Goal: Obtain resource: Download file/media

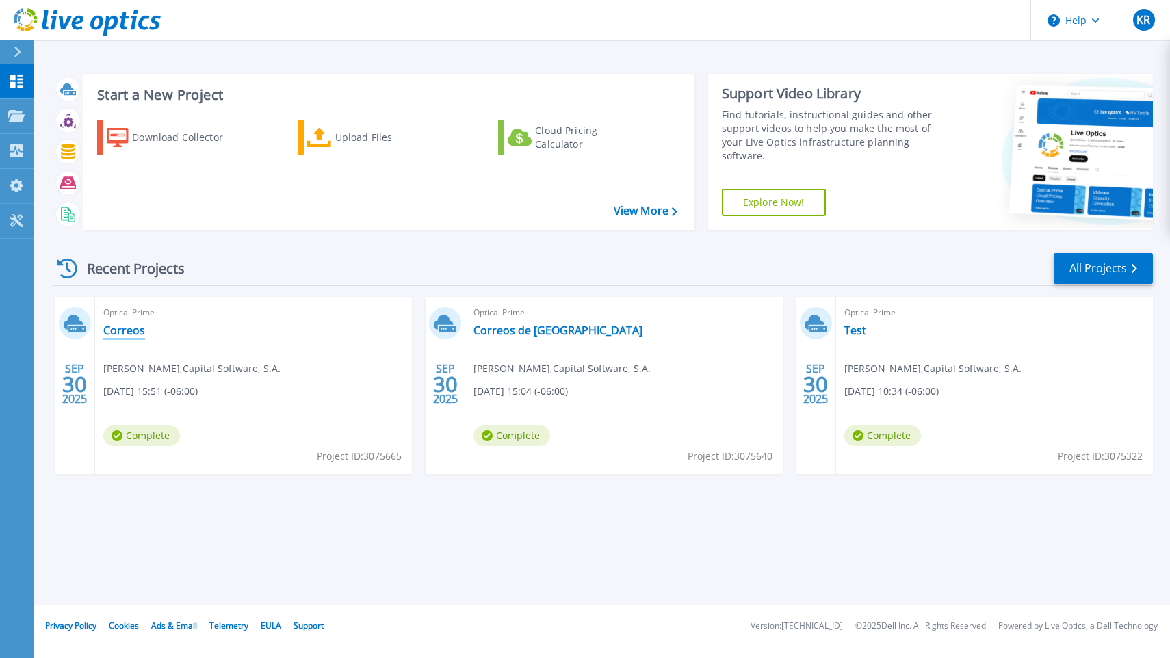
click at [129, 335] on link "Correos" at bounding box center [124, 331] width 42 height 14
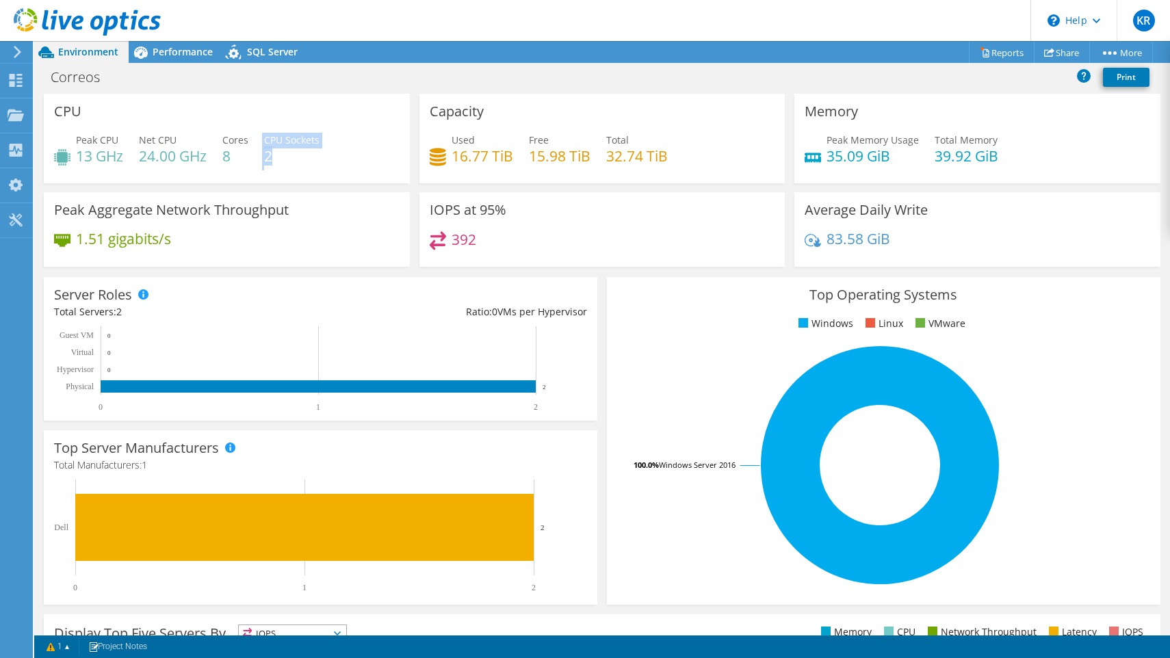
drag, startPoint x: 261, startPoint y: 159, endPoint x: 367, endPoint y: 165, distance: 106.9
click at [295, 161] on div "Peak CPU 13 GHz Net CPU 24.00 GHz Cores 8 CPU Sockets 2" at bounding box center [226, 155] width 345 height 44
click at [503, 168] on div "Used 16.77 TiB Free 15.98 TiB Total 32.74 TiB" at bounding box center [602, 155] width 345 height 44
drag, startPoint x: 472, startPoint y: 162, endPoint x: 726, endPoint y: 166, distance: 253.8
click at [727, 166] on div "Used 16.77 TiB Free 15.98 TiB Total 32.74 TiB" at bounding box center [602, 155] width 345 height 44
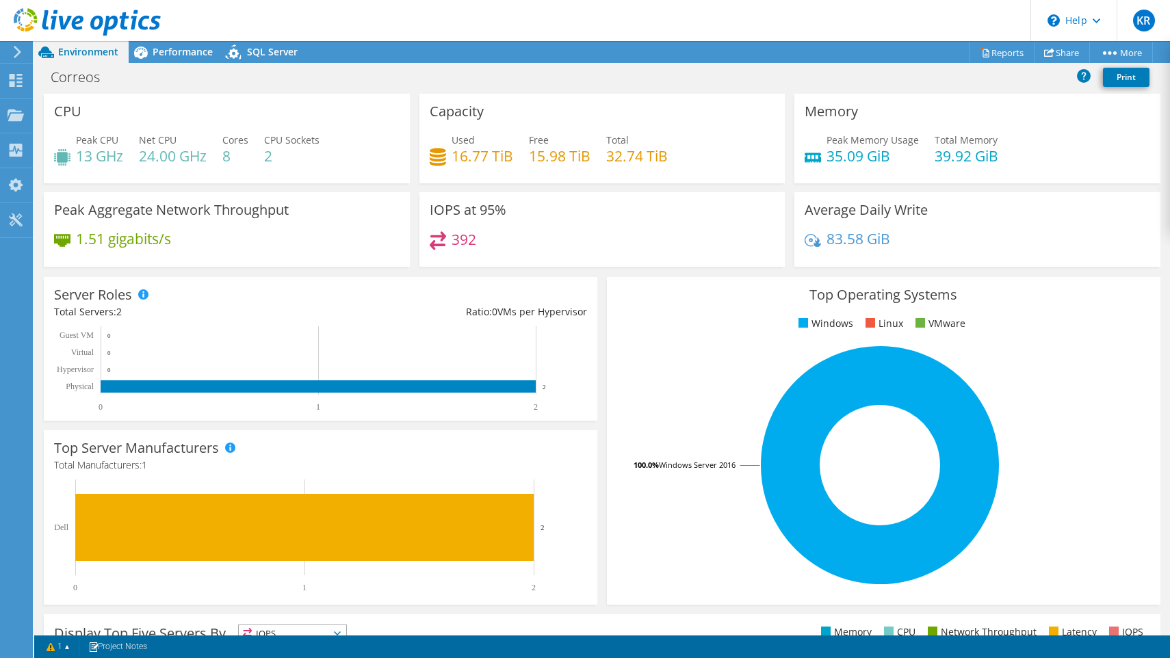
click at [726, 166] on div "Used 16.77 TiB Free 15.98 TiB Total 32.74 TiB" at bounding box center [602, 155] width 345 height 44
click at [872, 157] on h4 "35.09 GiB" at bounding box center [872, 155] width 92 height 15
drag, startPoint x: 872, startPoint y: 157, endPoint x: 889, endPoint y: 157, distance: 16.4
click at [873, 157] on h4 "35.09 GiB" at bounding box center [872, 155] width 92 height 15
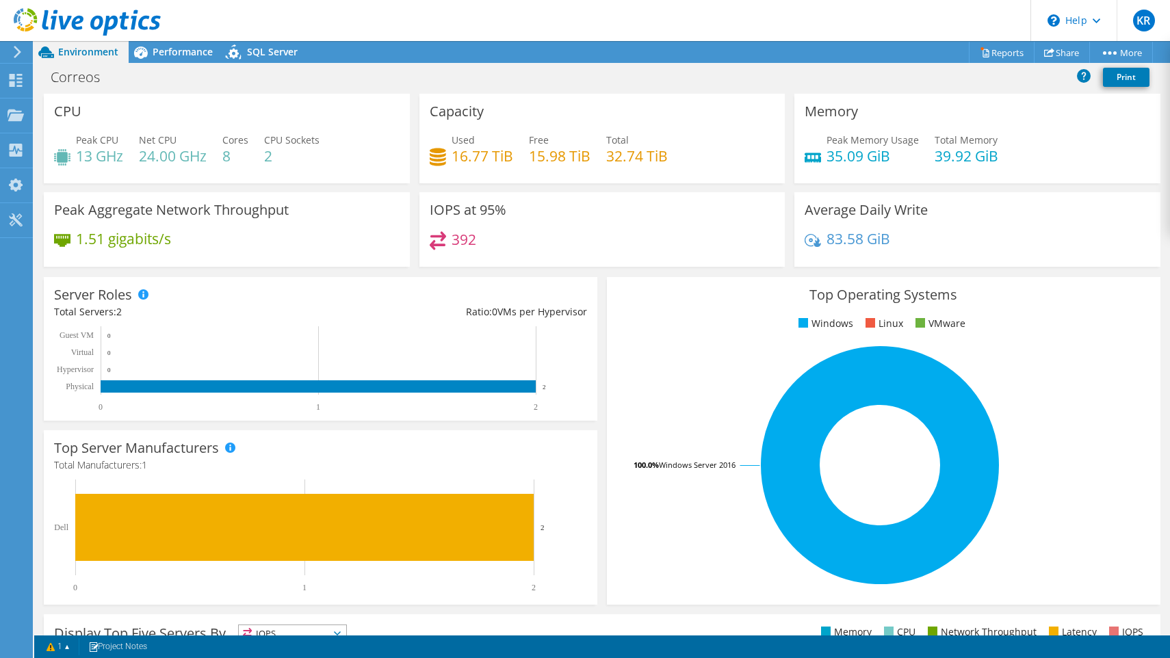
click at [948, 157] on h4 "39.92 GiB" at bounding box center [966, 155] width 64 height 15
click at [167, 52] on span "Performance" at bounding box center [183, 51] width 60 height 13
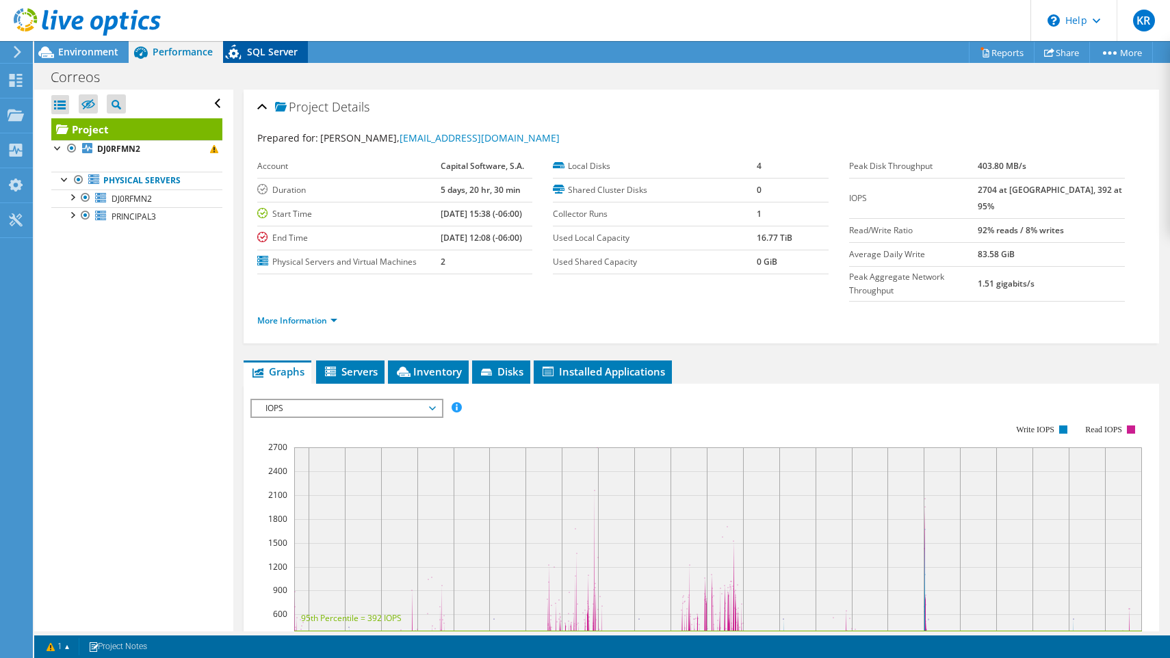
click at [259, 53] on span "SQL Server" at bounding box center [272, 51] width 51 height 13
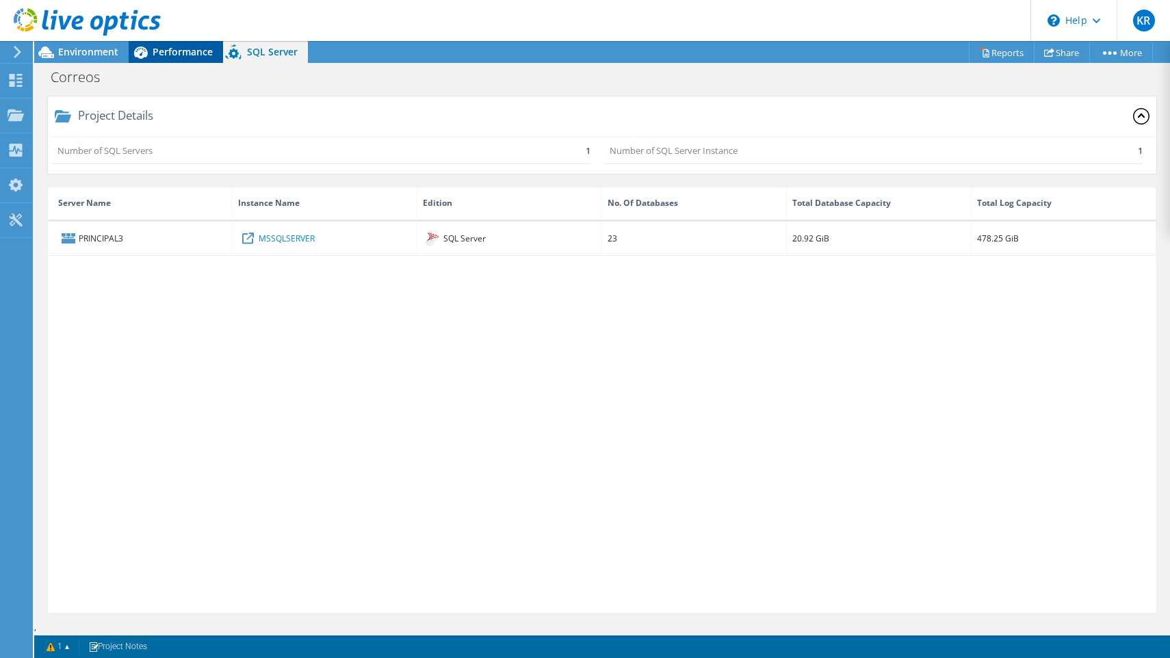
click at [198, 58] on div "Performance" at bounding box center [176, 52] width 94 height 22
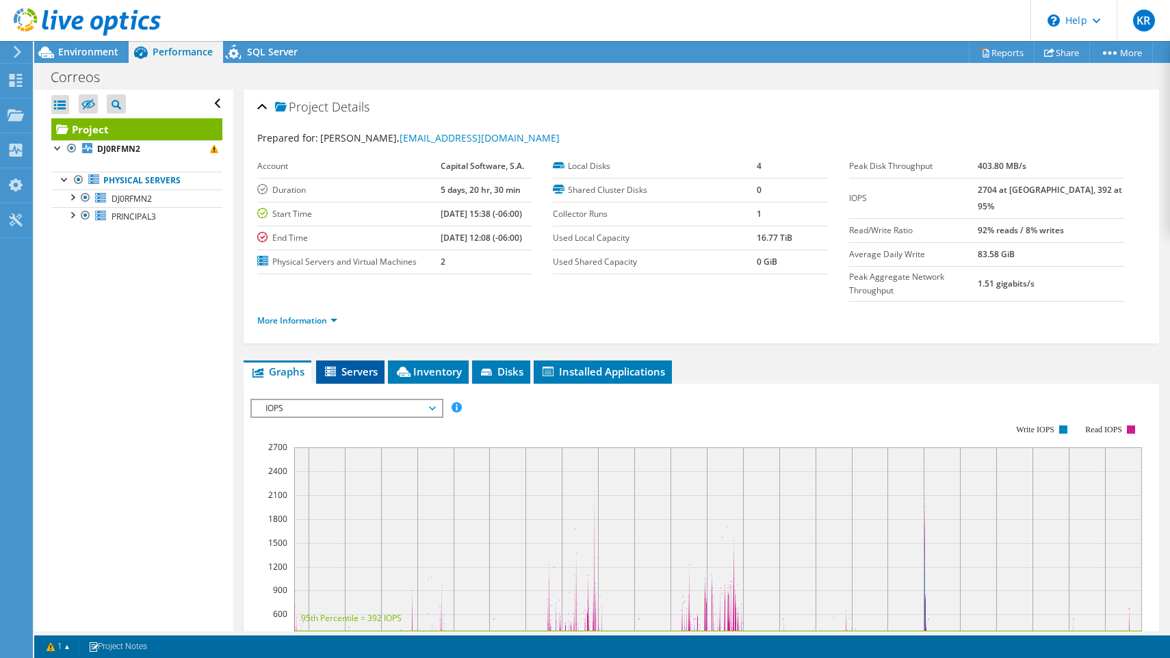
click at [339, 365] on span "Servers" at bounding box center [350, 372] width 55 height 14
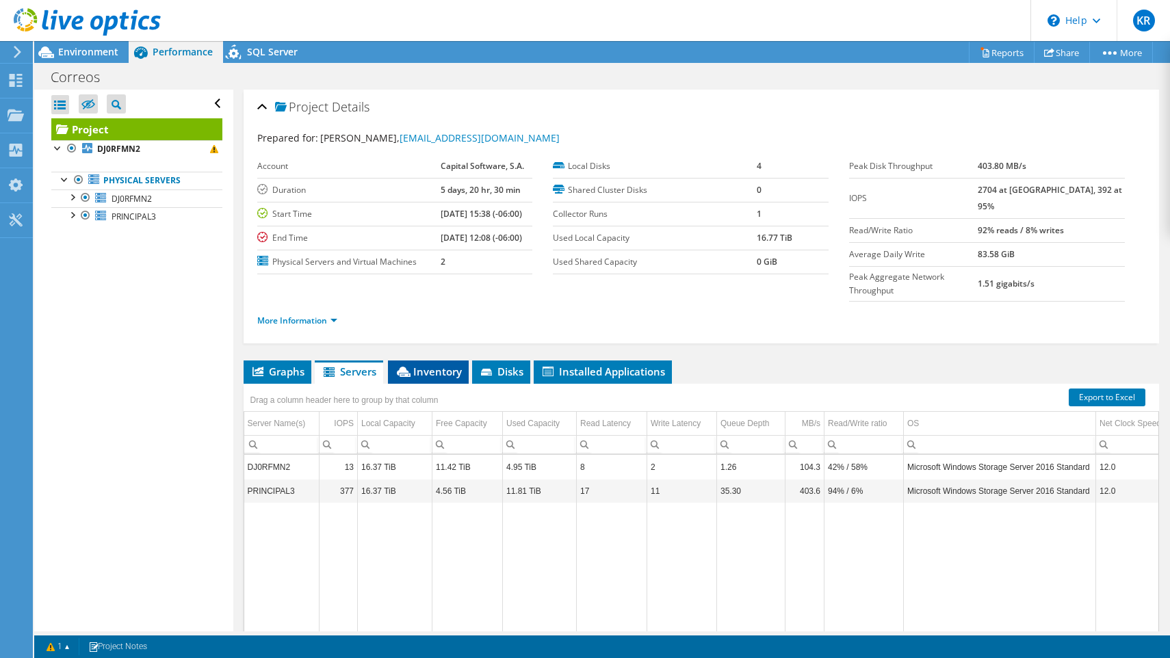
click at [408, 367] on icon at bounding box center [404, 372] width 14 height 10
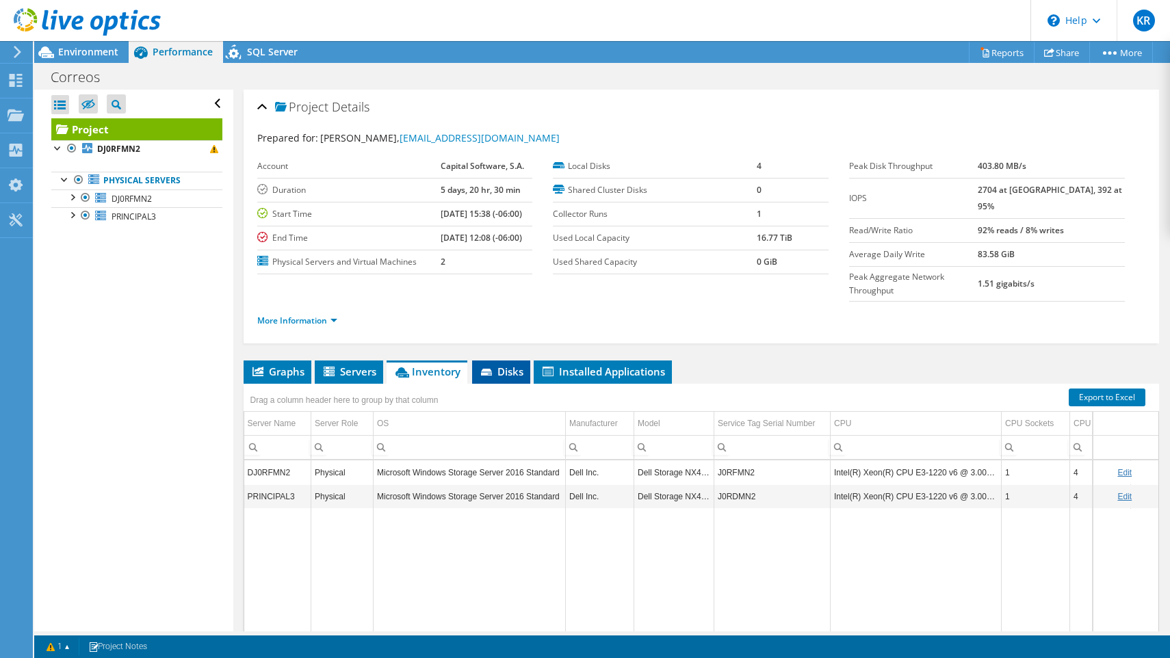
click at [503, 365] on span "Disks" at bounding box center [501, 372] width 44 height 14
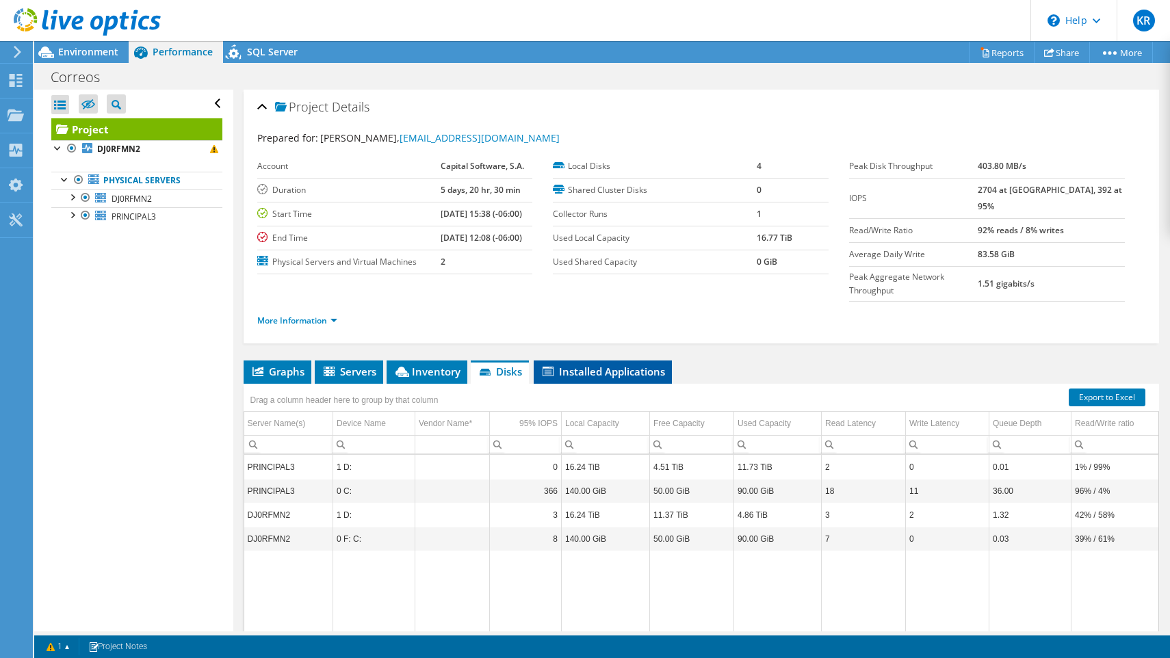
click at [560, 365] on span "Installed Applications" at bounding box center [602, 372] width 125 height 14
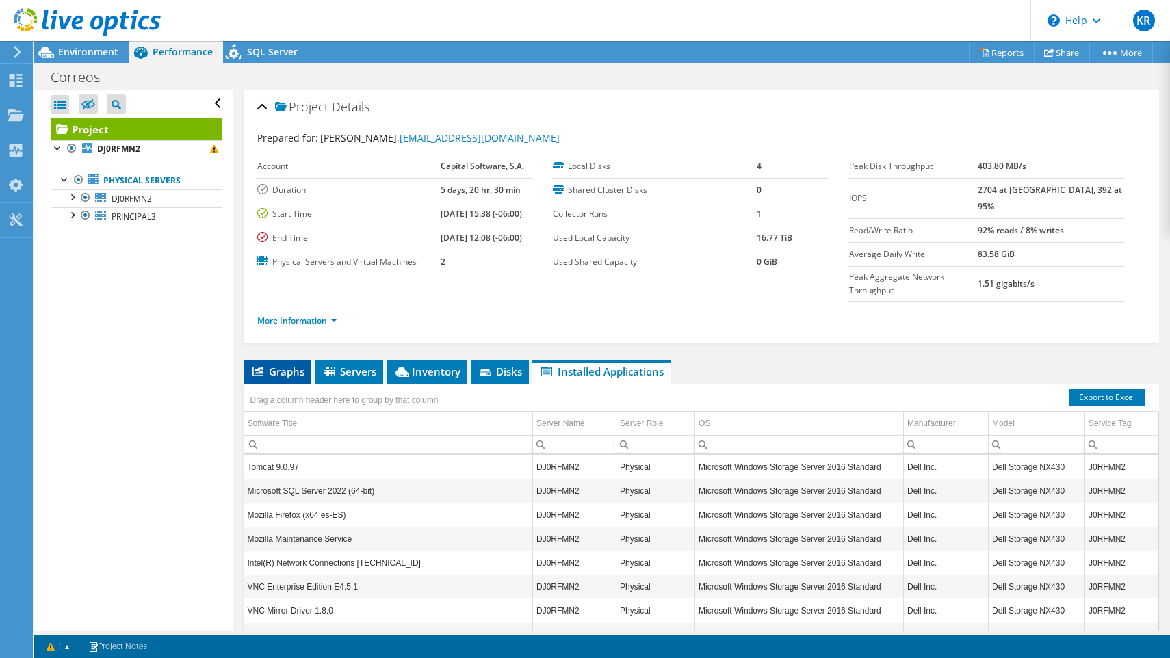
click at [297, 365] on span "Graphs" at bounding box center [277, 372] width 54 height 14
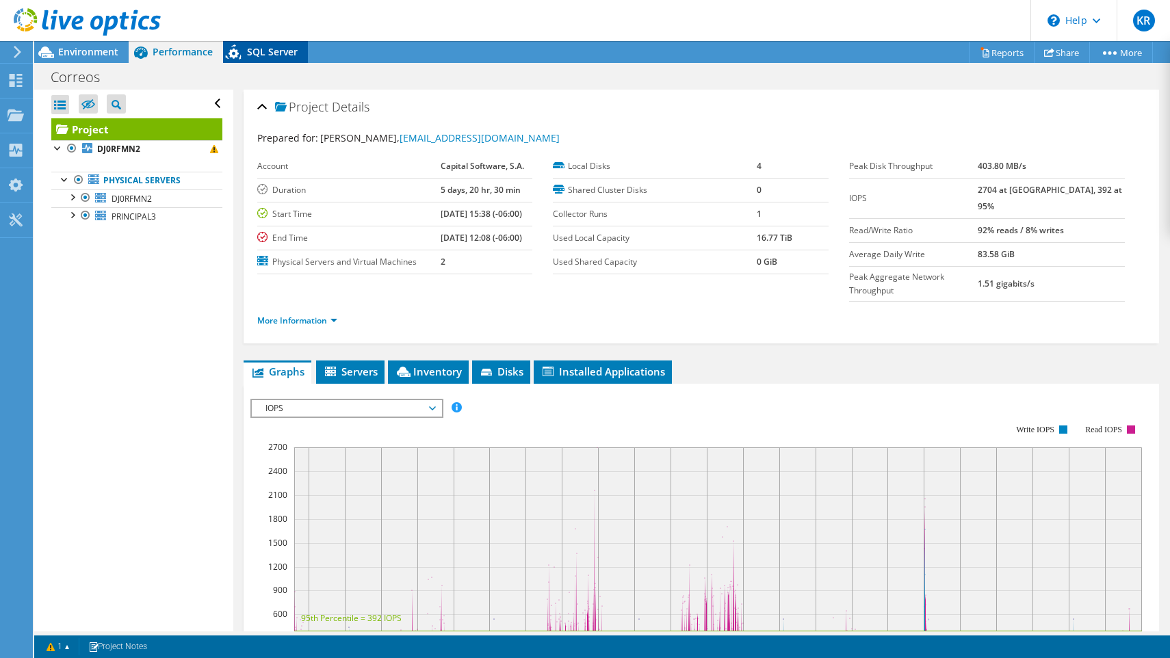
click at [241, 50] on icon at bounding box center [235, 54] width 24 height 28
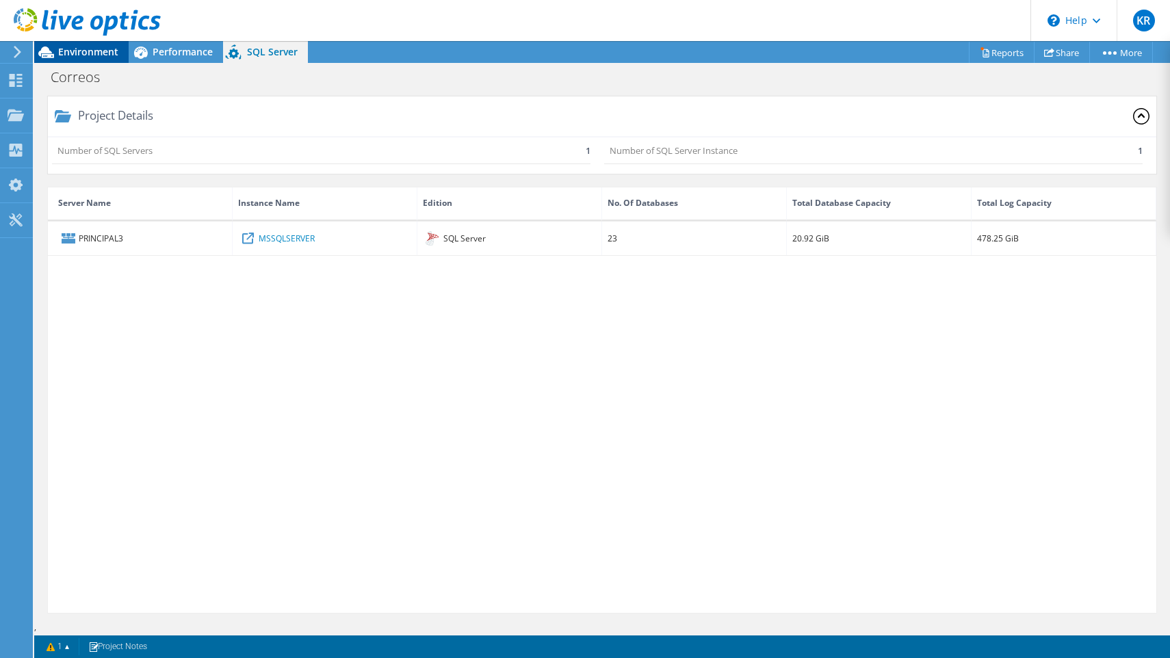
click at [115, 51] on span "Environment" at bounding box center [88, 51] width 60 height 13
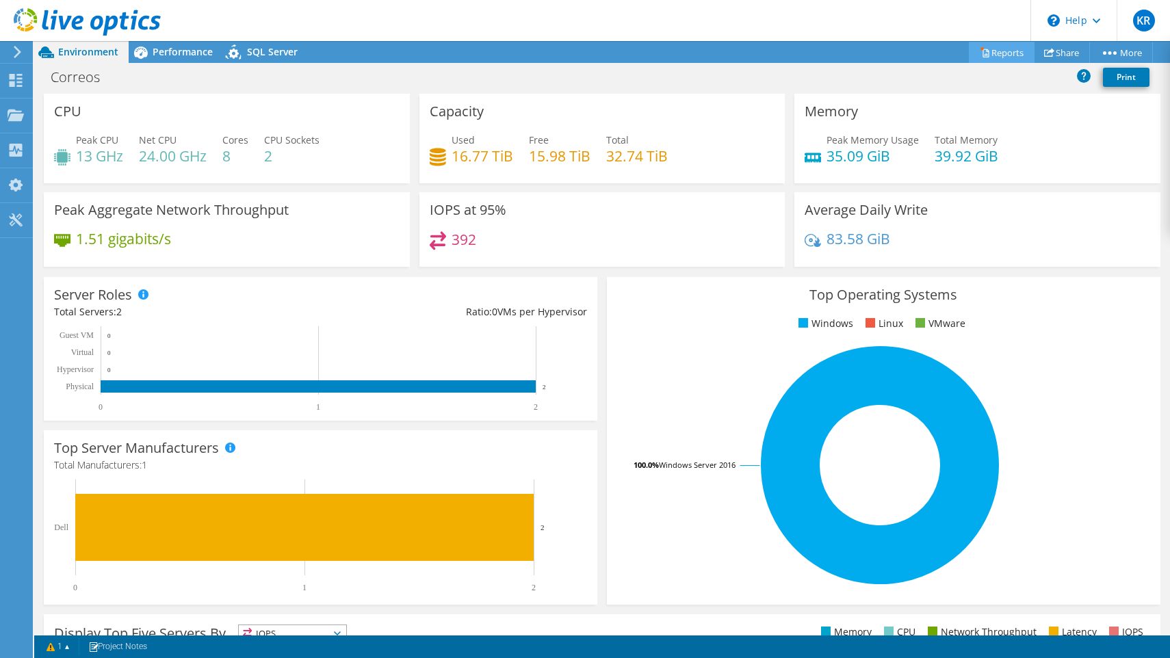
click at [991, 55] on link "Reports" at bounding box center [1002, 52] width 66 height 21
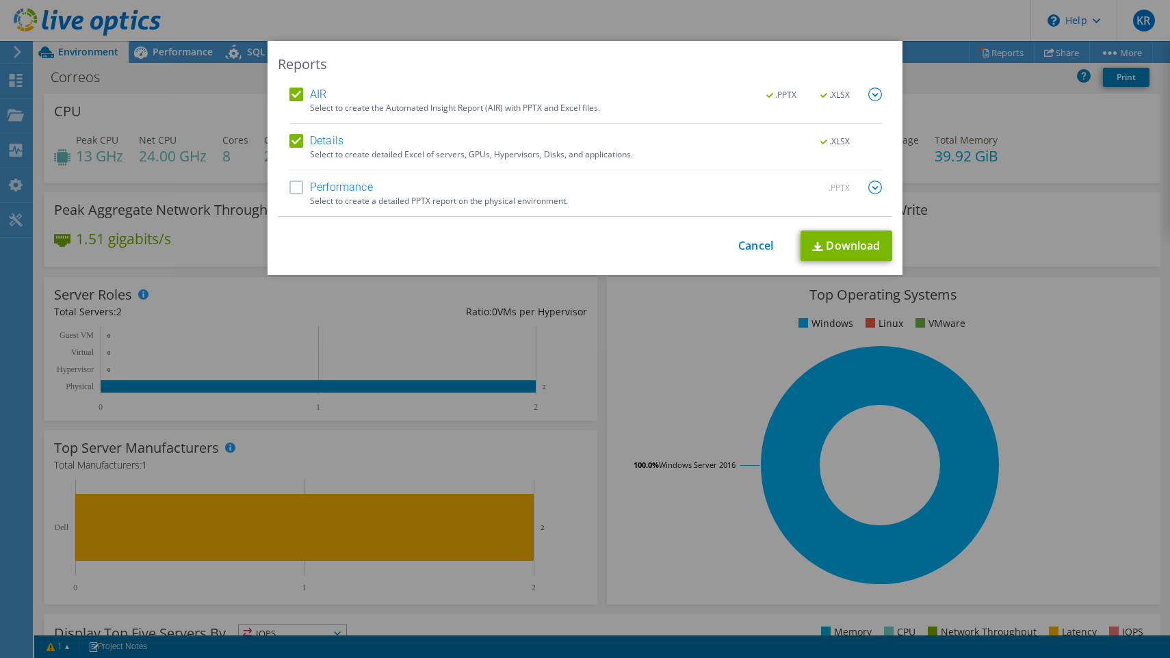
click at [299, 186] on label "Performance" at bounding box center [330, 188] width 83 height 14
click at [0, 0] on input "Performance" at bounding box center [0, 0] width 0 height 0
click at [846, 253] on link "Download" at bounding box center [846, 246] width 92 height 31
click at [749, 237] on div "This process may take a while, please wait... Cancel Download" at bounding box center [585, 246] width 614 height 31
click at [756, 244] on link "Cancel" at bounding box center [755, 245] width 35 height 13
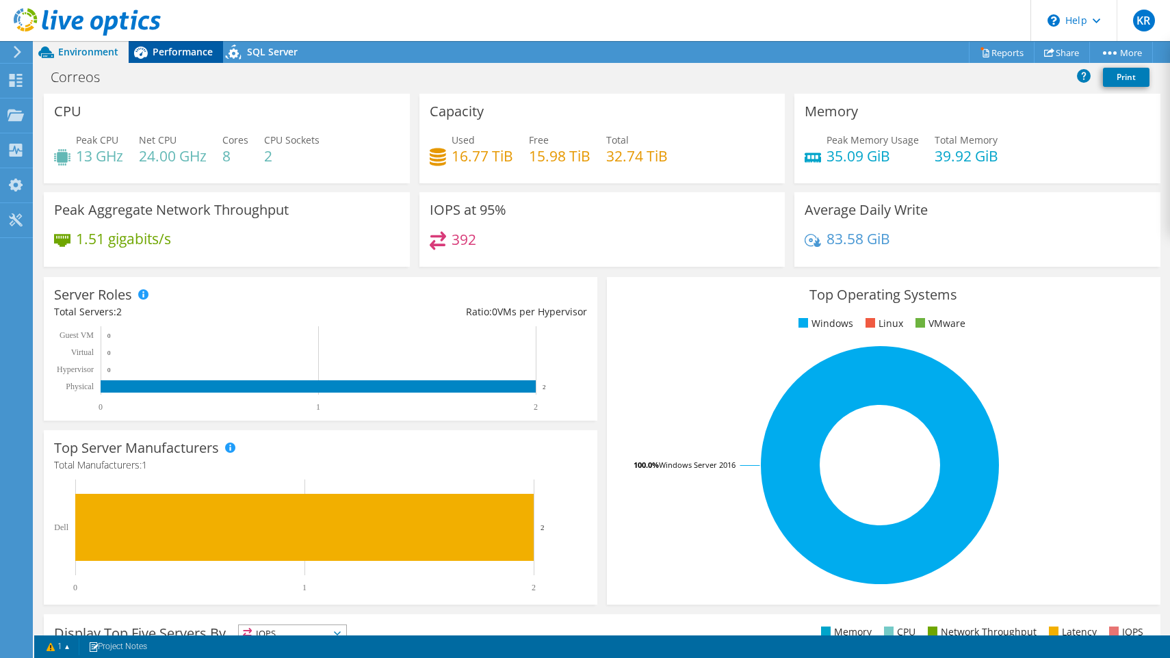
click at [153, 49] on span "Performance" at bounding box center [183, 51] width 60 height 13
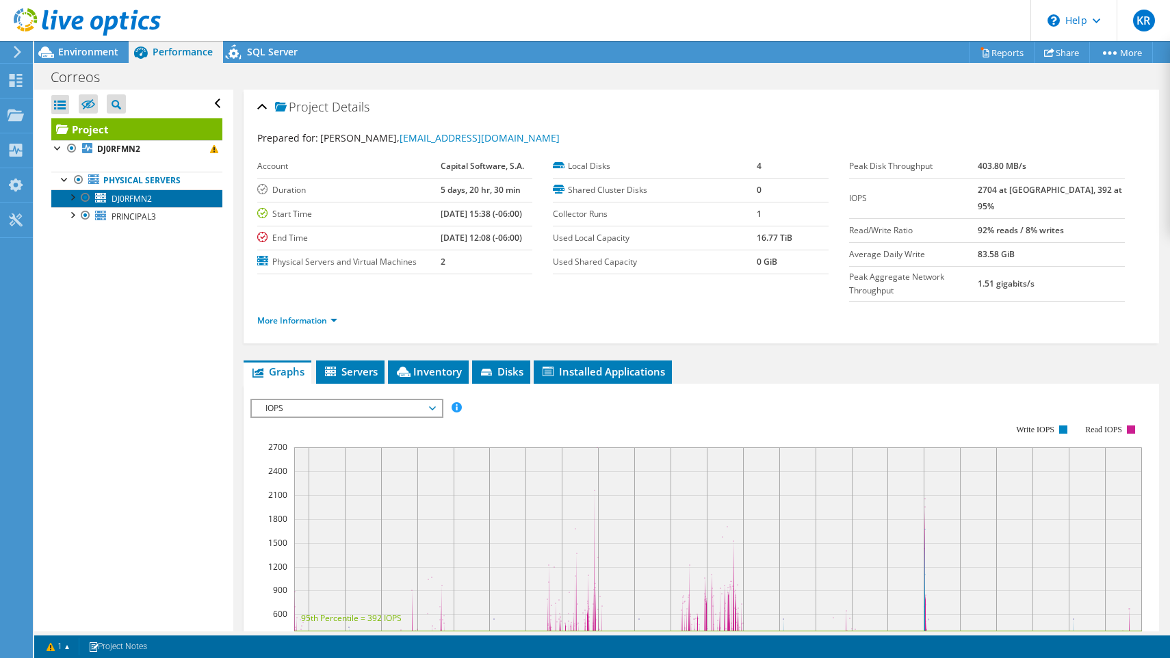
click at [148, 197] on span "DJ0RFMN2" at bounding box center [132, 199] width 40 height 12
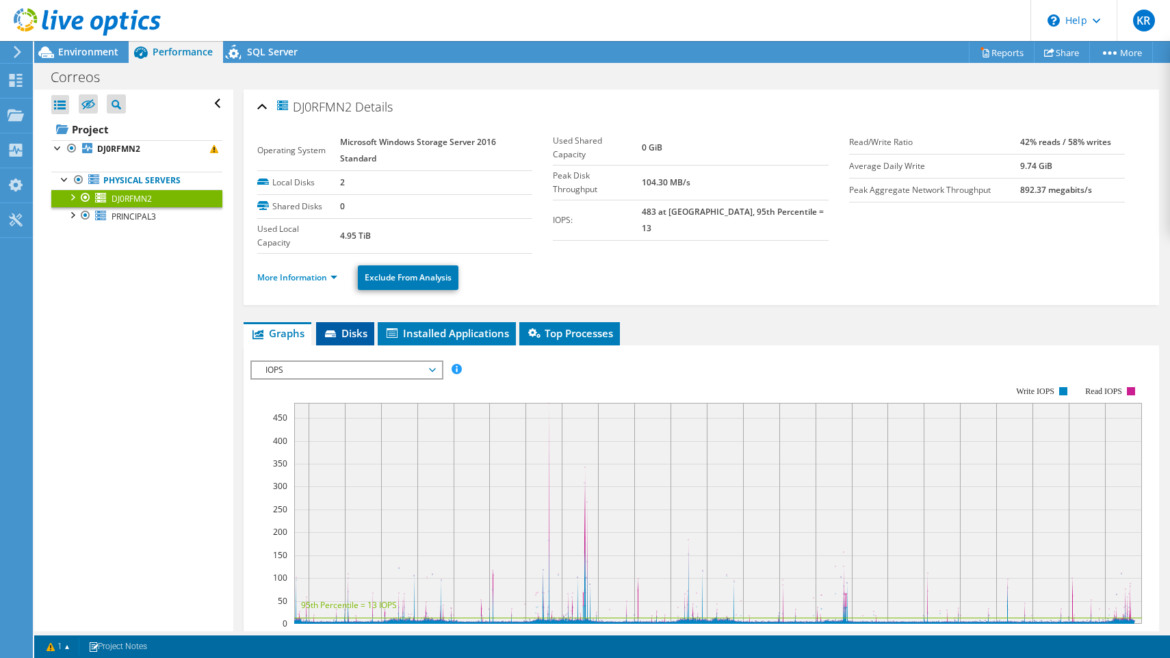
click at [354, 322] on li "Disks" at bounding box center [345, 333] width 58 height 23
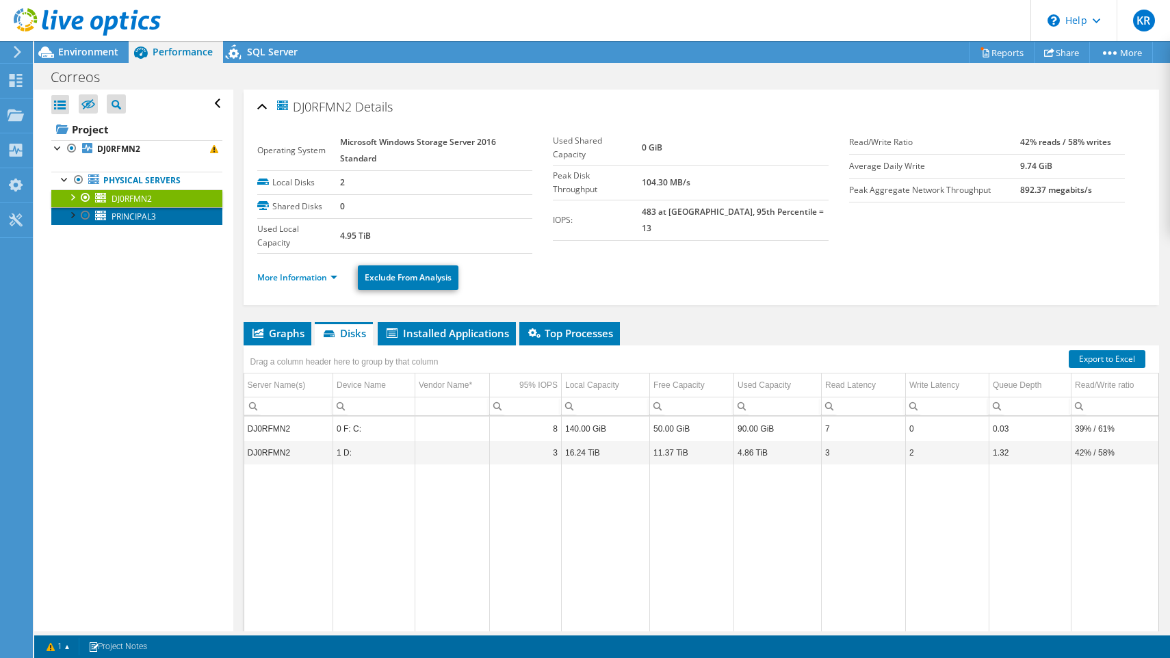
click at [150, 223] on link "PRINCIPAL3" at bounding box center [136, 216] width 171 height 18
click at [119, 196] on span "DJ0RFMN2" at bounding box center [132, 199] width 40 height 12
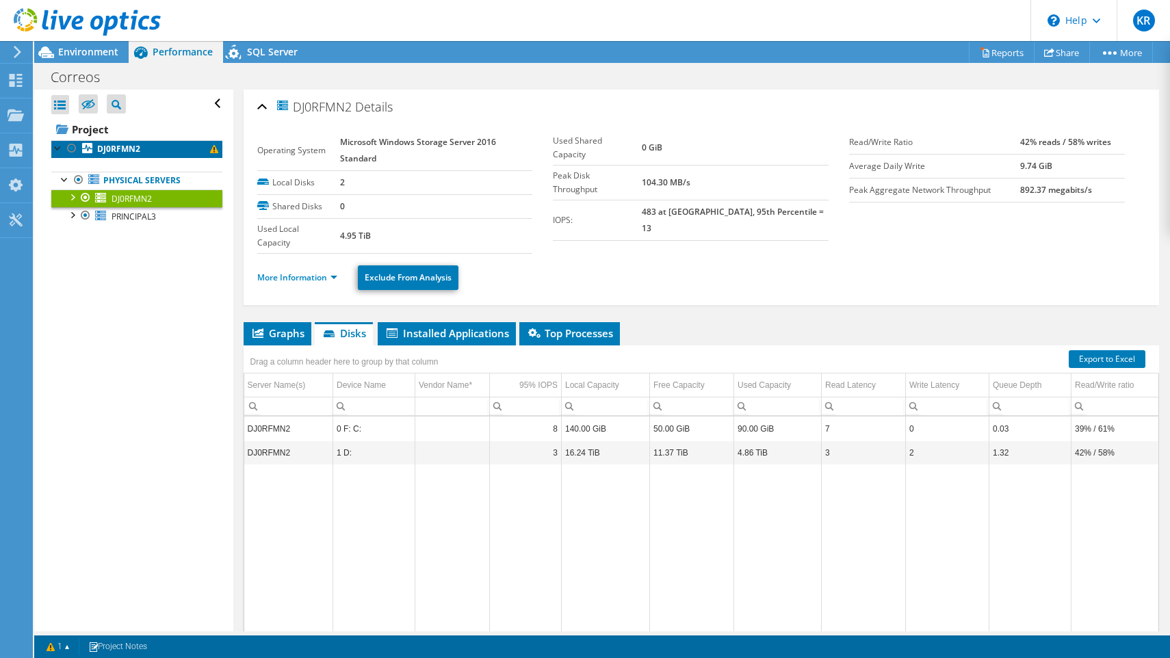
click at [116, 153] on b "DJ0RFMN2" at bounding box center [118, 149] width 43 height 12
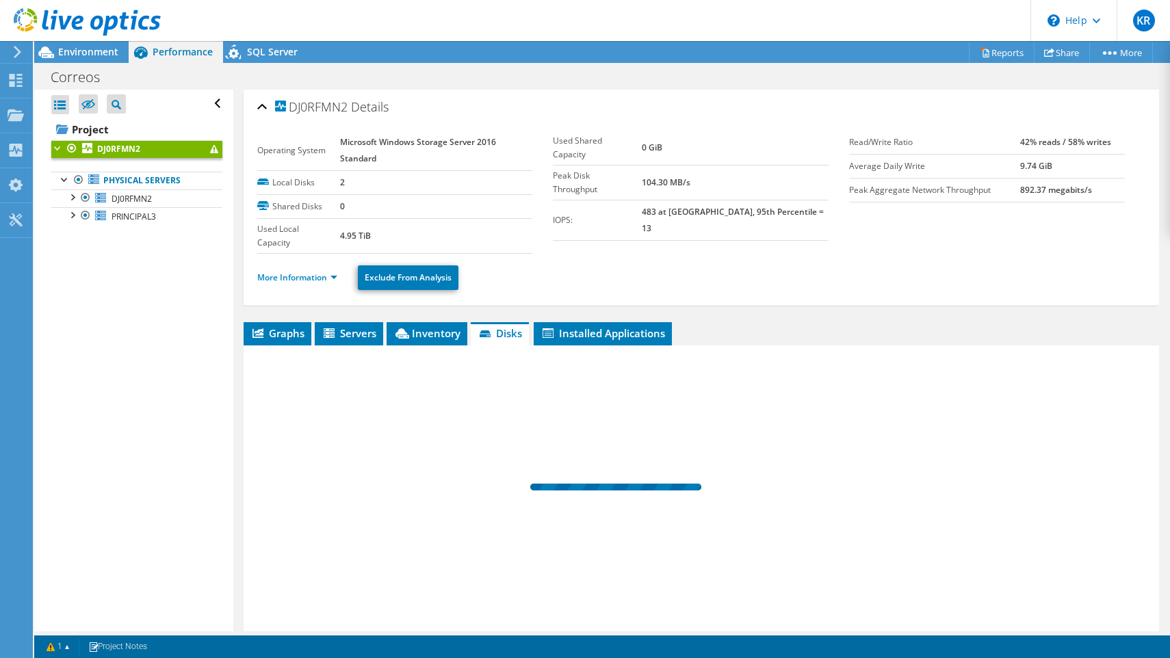
click at [116, 153] on b "DJ0RFMN2" at bounding box center [118, 149] width 43 height 12
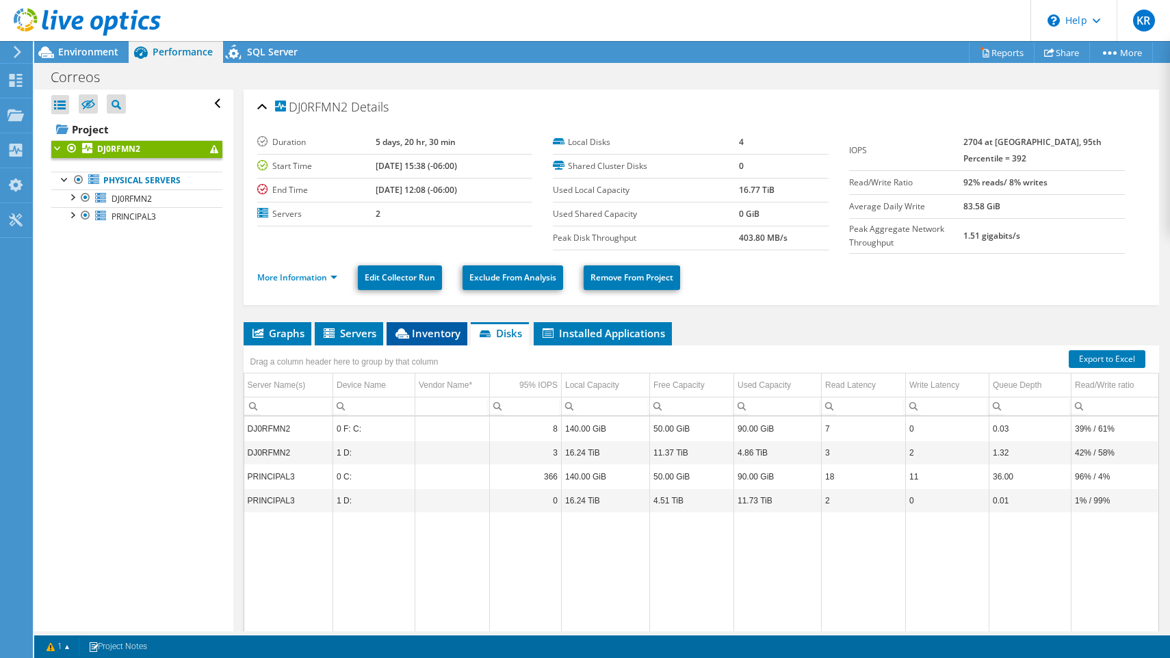
click at [443, 334] on span "Inventory" at bounding box center [426, 333] width 67 height 14
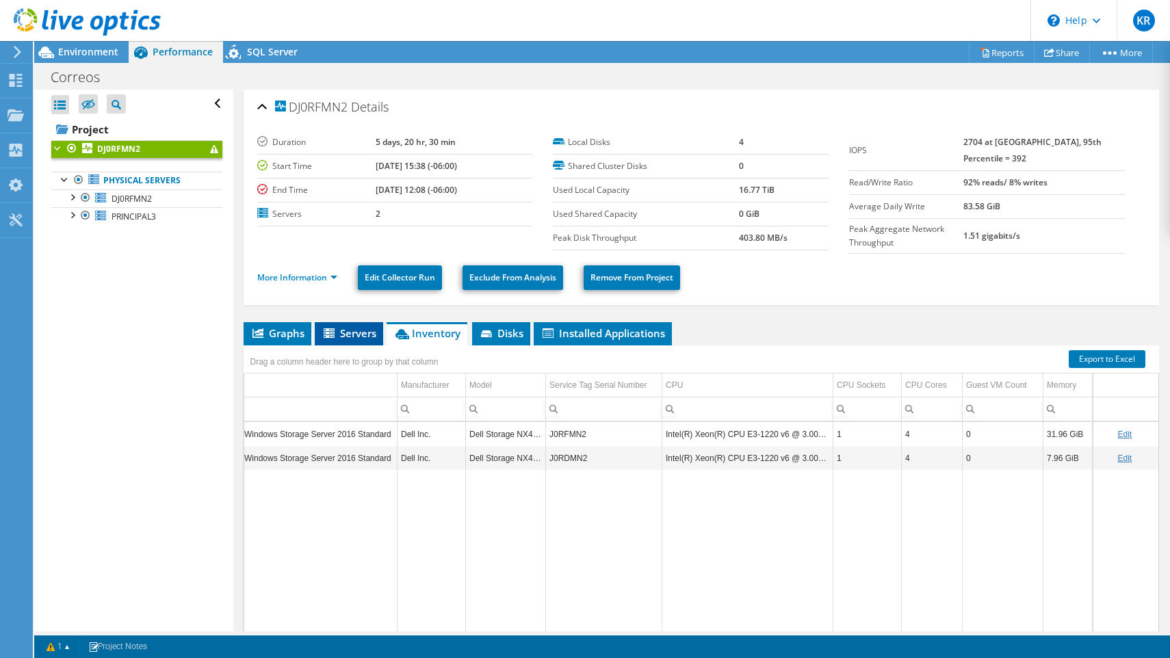
click at [322, 330] on span "Servers" at bounding box center [349, 333] width 55 height 14
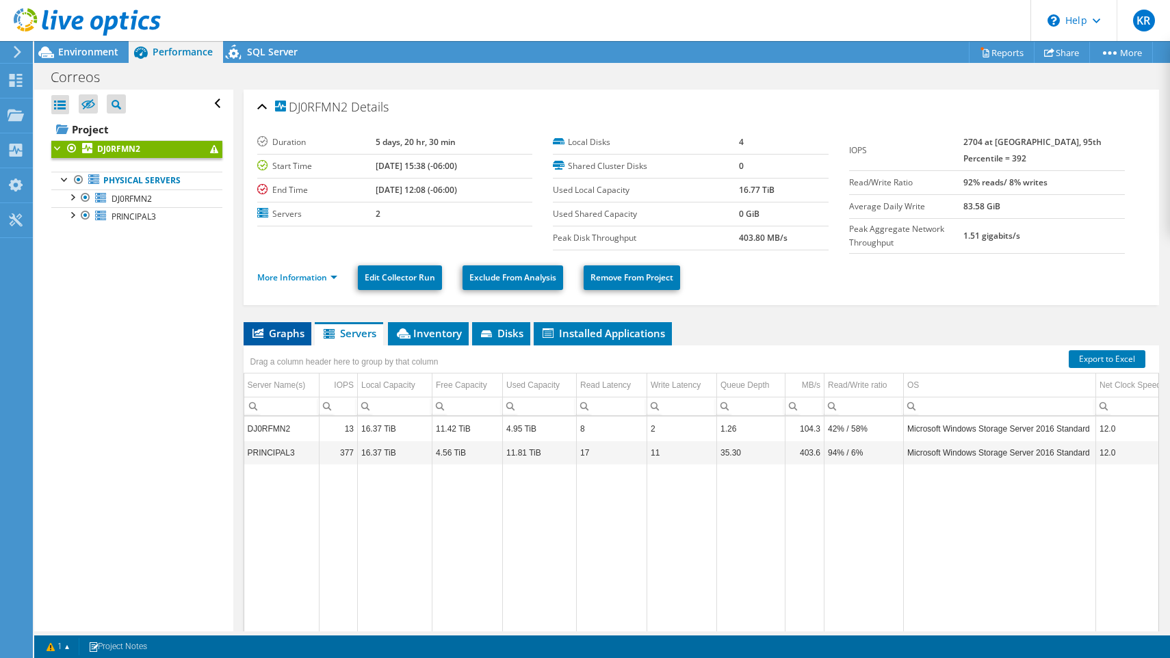
click at [279, 338] on span "Graphs" at bounding box center [277, 333] width 54 height 14
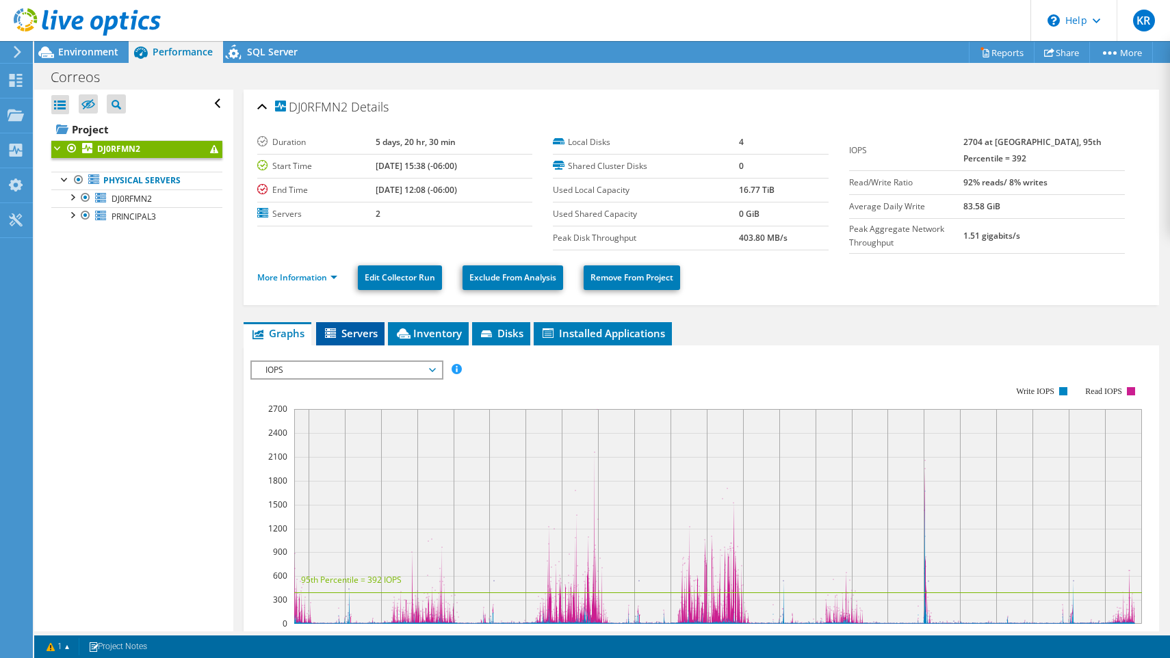
click at [358, 337] on span "Servers" at bounding box center [350, 333] width 55 height 14
